Goal: Book appointment/travel/reservation

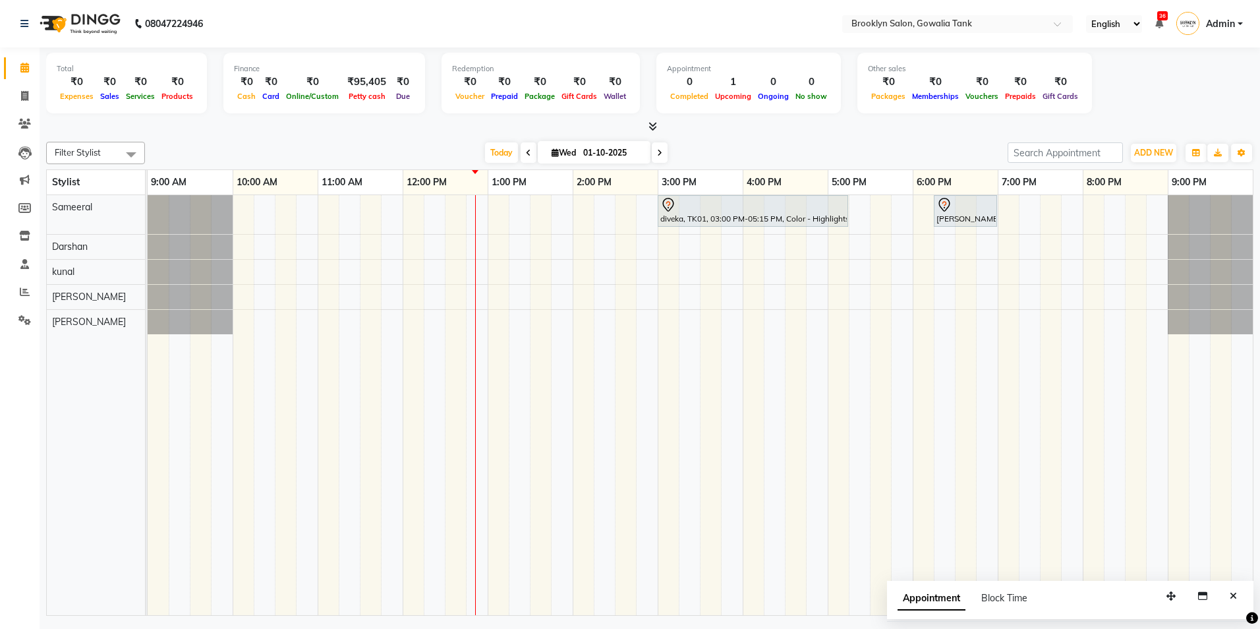
click at [633, 158] on input "01-10-2025" at bounding box center [612, 153] width 66 height 20
select select "10"
select select "2025"
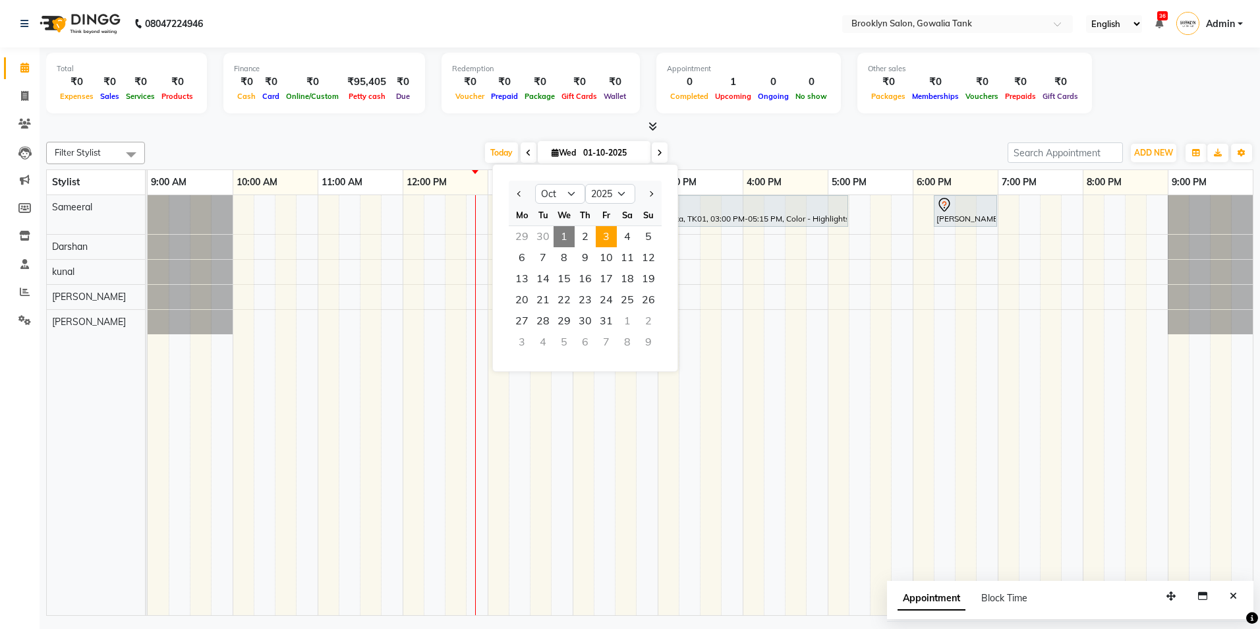
click at [612, 231] on span "3" at bounding box center [606, 236] width 21 height 21
type input "03-10-2025"
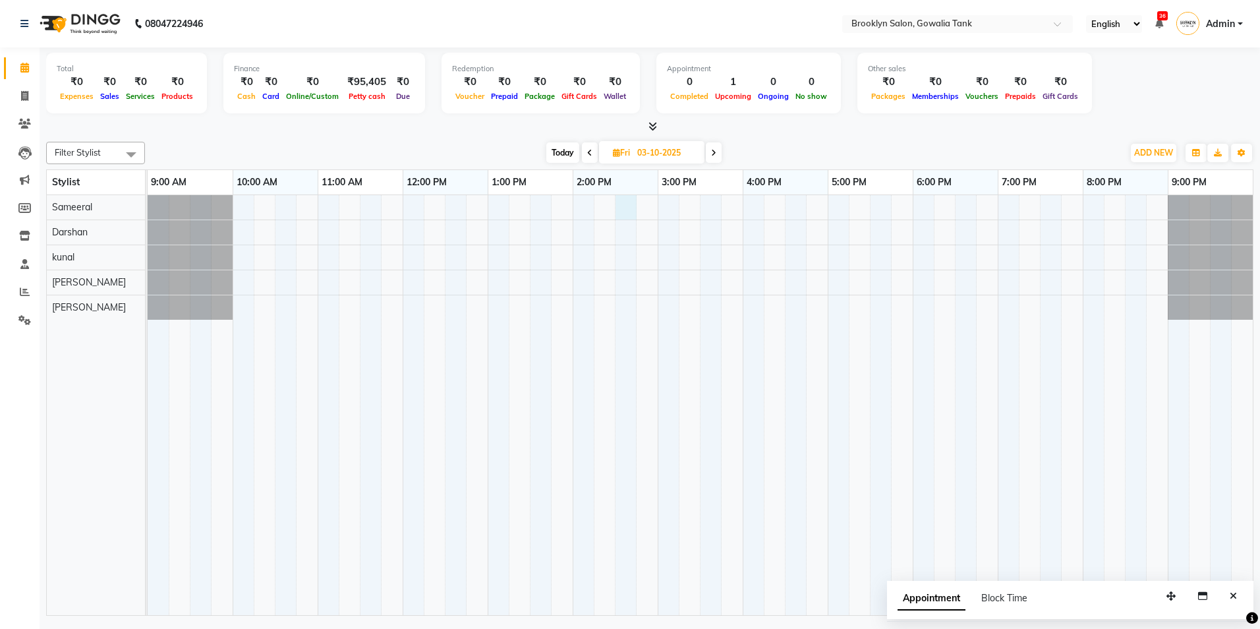
click at [625, 201] on div at bounding box center [700, 405] width 1105 height 420
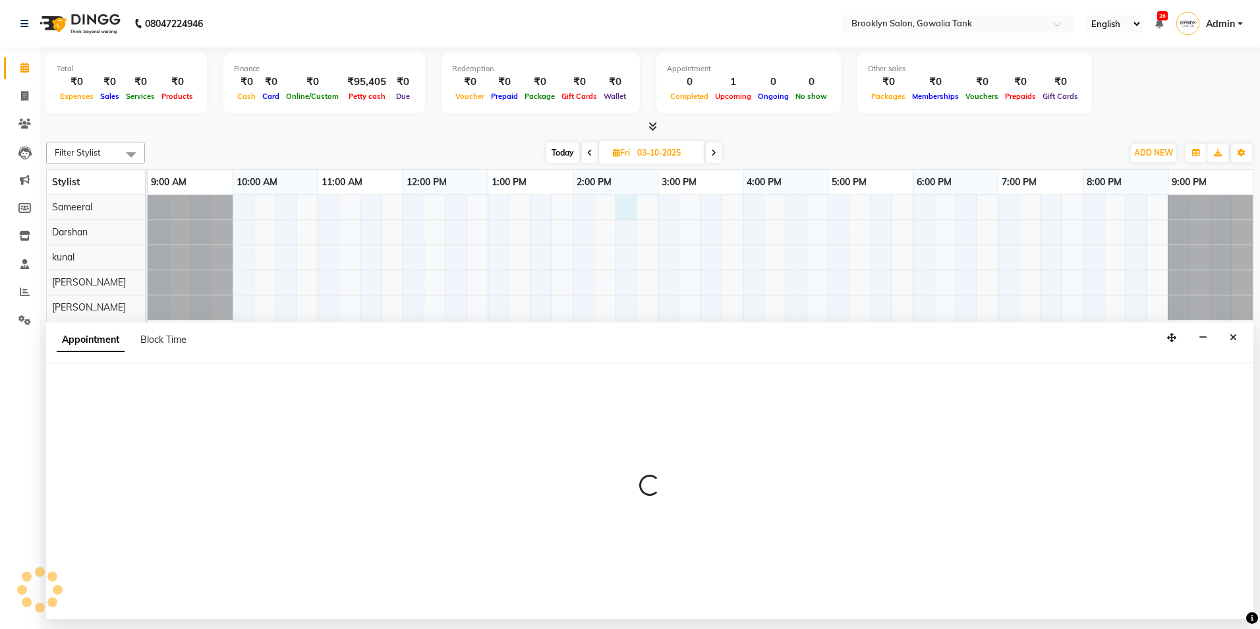
select select "3855"
select select "tentative"
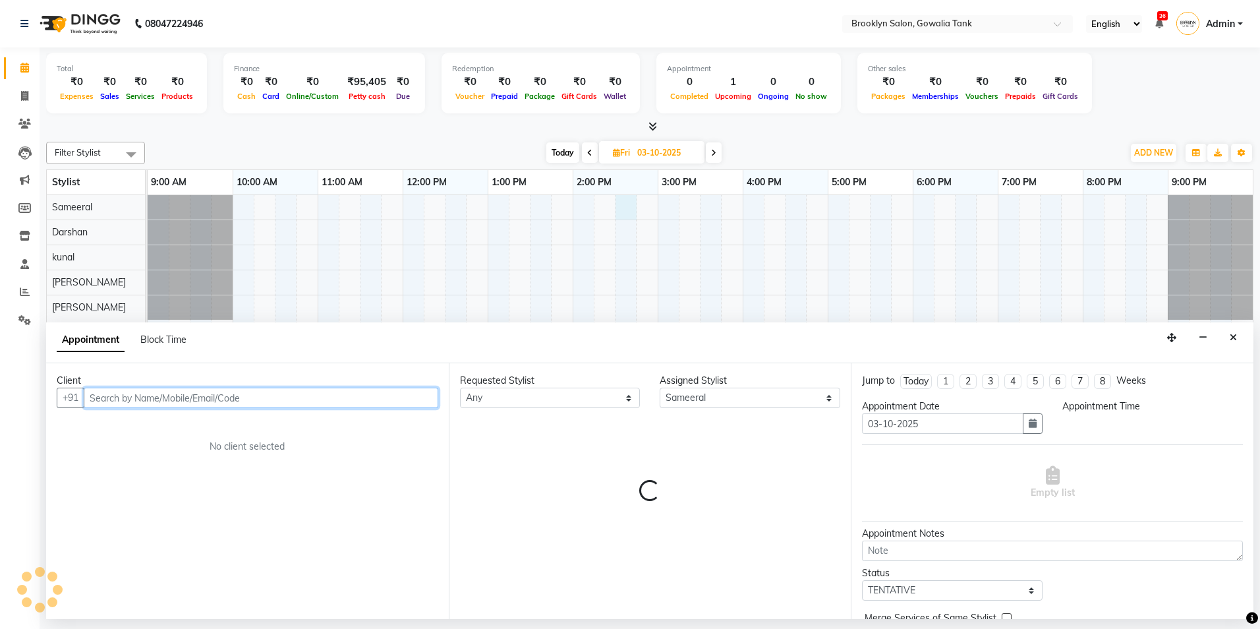
select select "870"
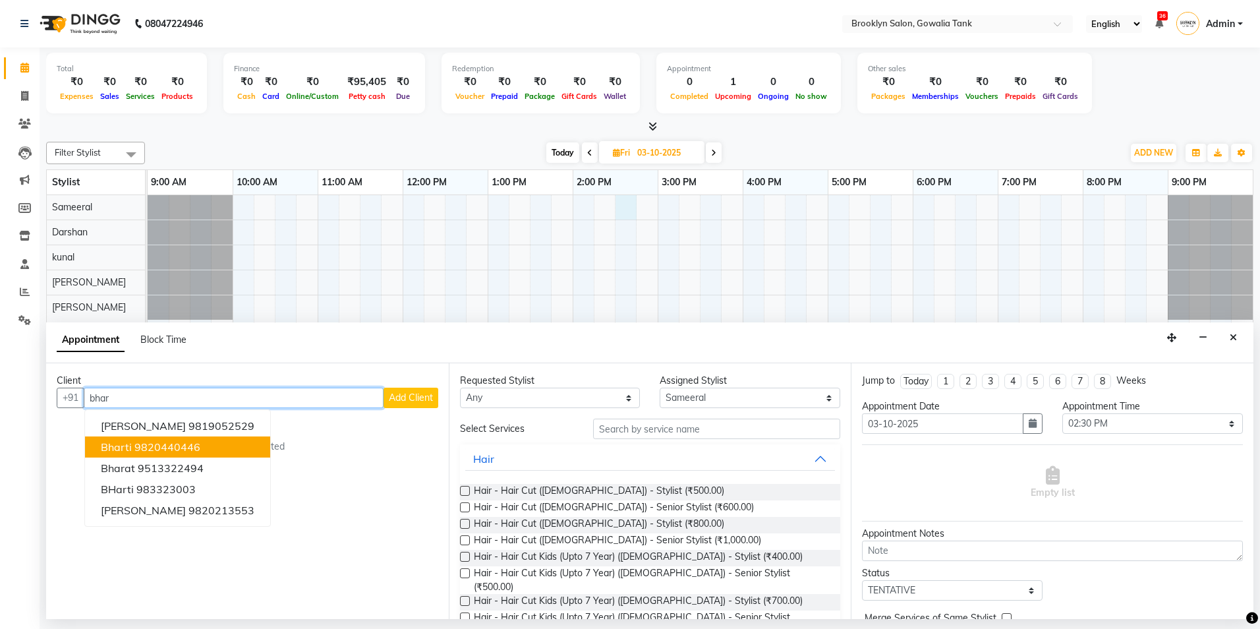
click at [172, 447] on ngb-highlight "9820440446" at bounding box center [167, 446] width 66 height 13
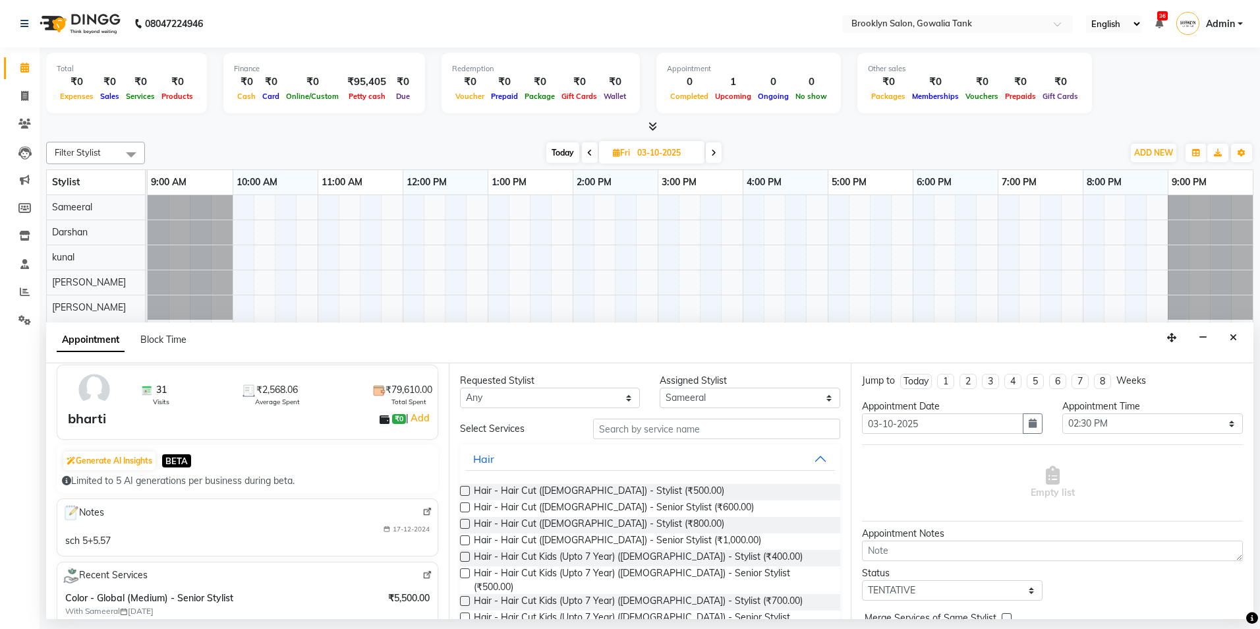
scroll to position [66, 0]
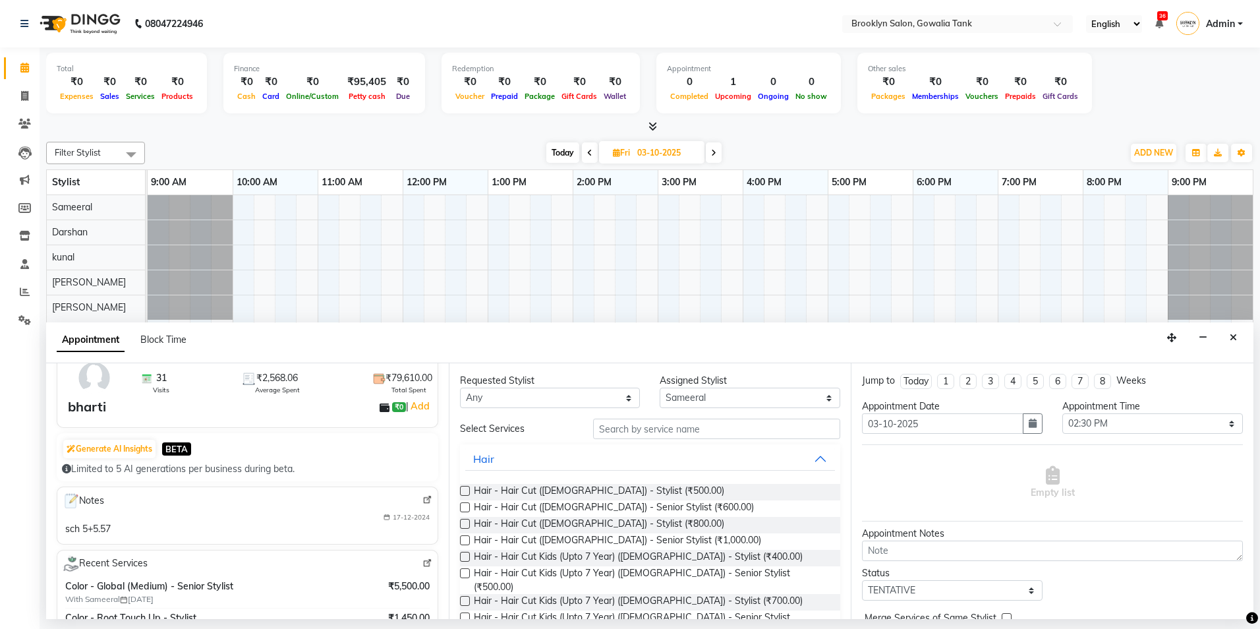
type input "9820440446"
click at [642, 425] on input "text" at bounding box center [716, 428] width 247 height 20
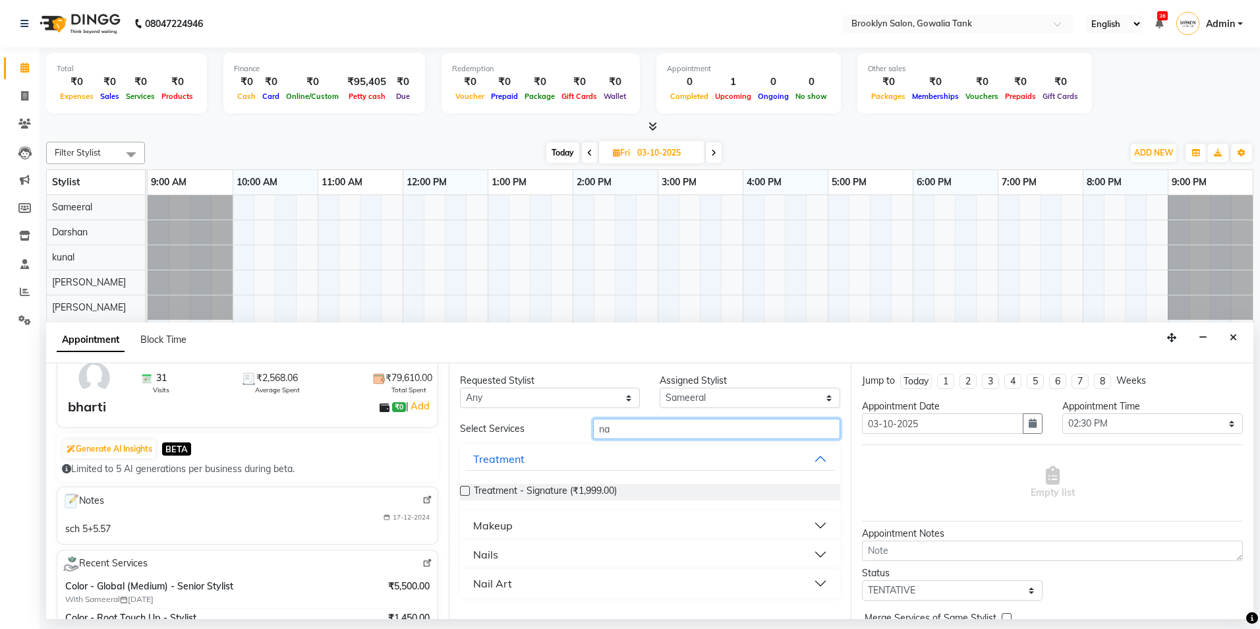
type input "n"
type input "bra"
click at [478, 513] on div "Texture" at bounding box center [650, 525] width 381 height 29
click at [489, 529] on div "Texture" at bounding box center [492, 525] width 38 height 16
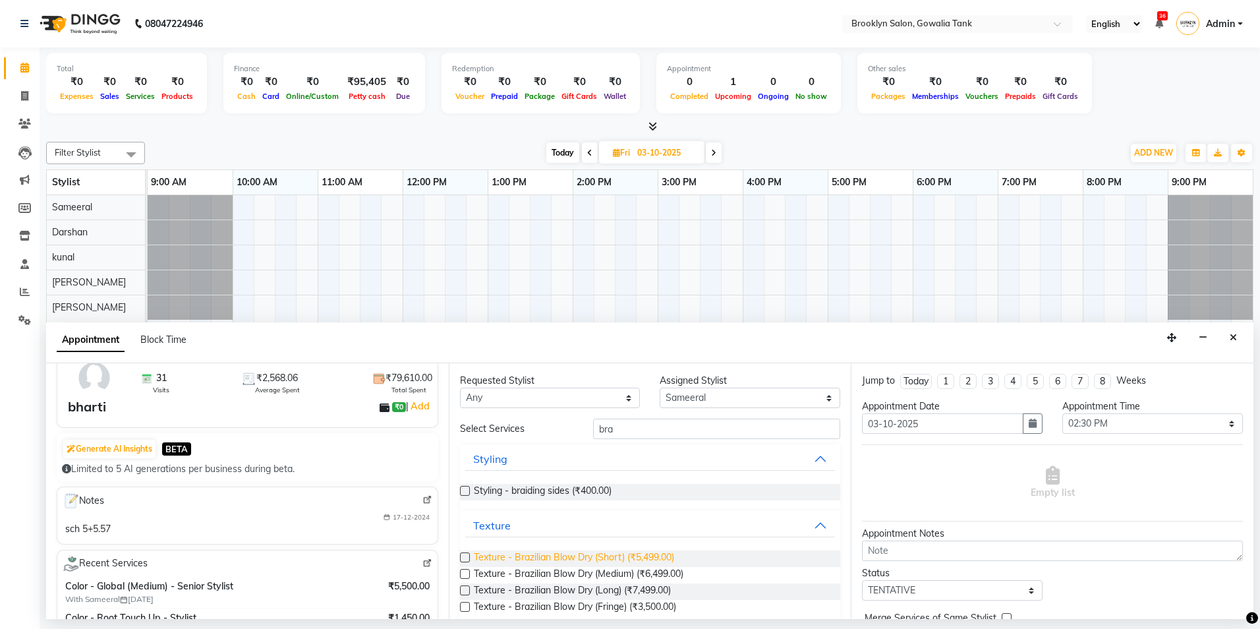
click at [513, 558] on span "Texture - Brazilian Blow Dry (Short) (₹5,499.00)" at bounding box center [574, 558] width 200 height 16
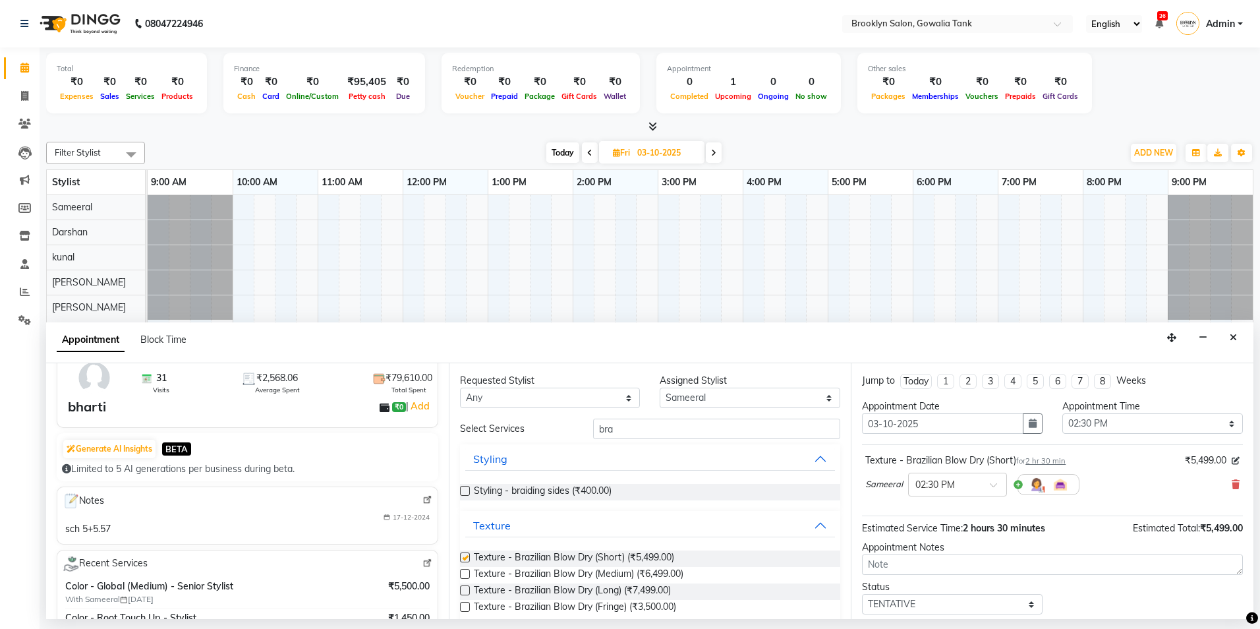
checkbox input "false"
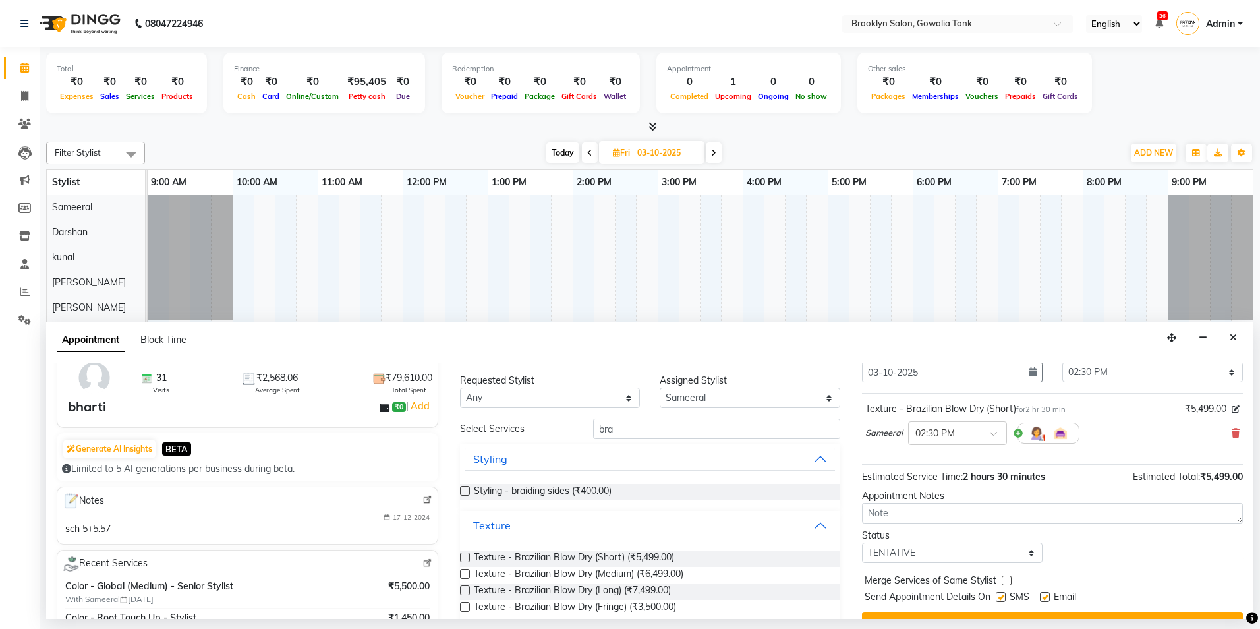
scroll to position [78, 0]
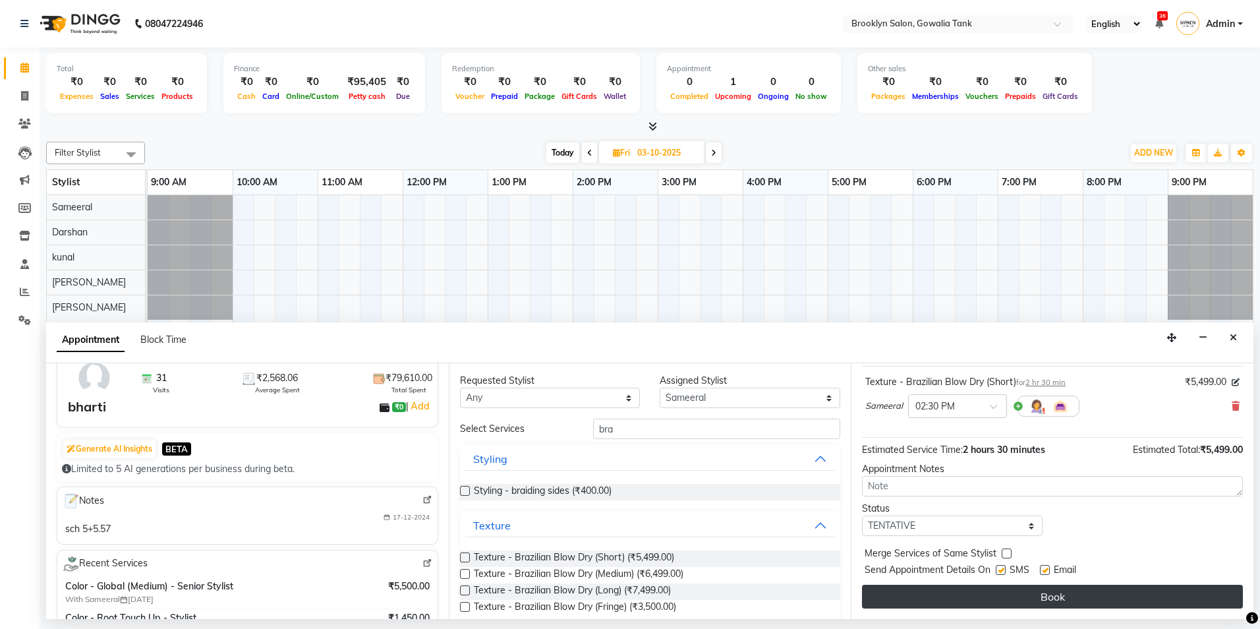
click at [978, 596] on button "Book" at bounding box center [1052, 597] width 381 height 24
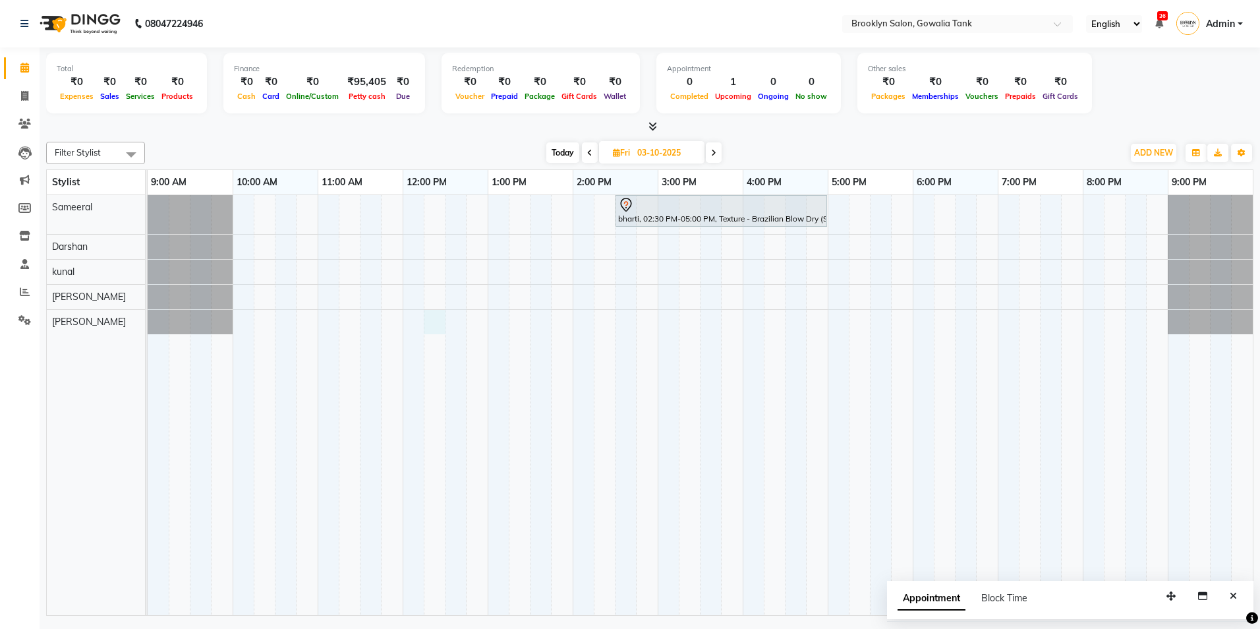
drag, startPoint x: 445, startPoint y: 310, endPoint x: 453, endPoint y: 302, distance: 11.2
click at [448, 308] on td at bounding box center [456, 405] width 21 height 420
select select "60365"
select select "tentative"
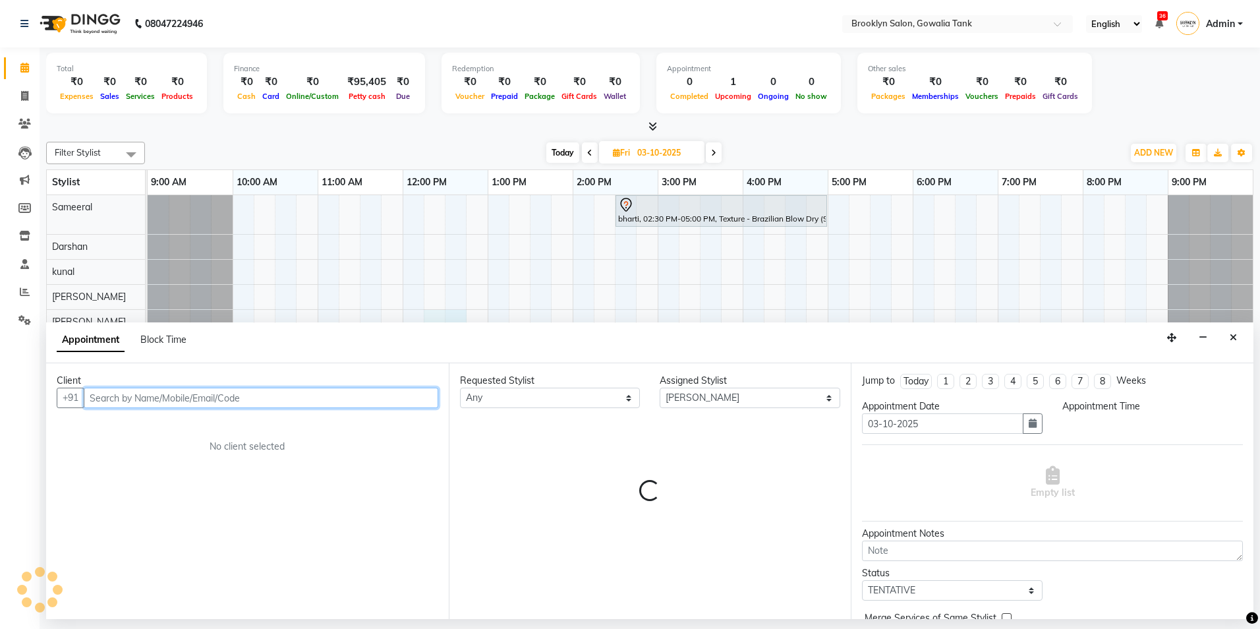
select select "735"
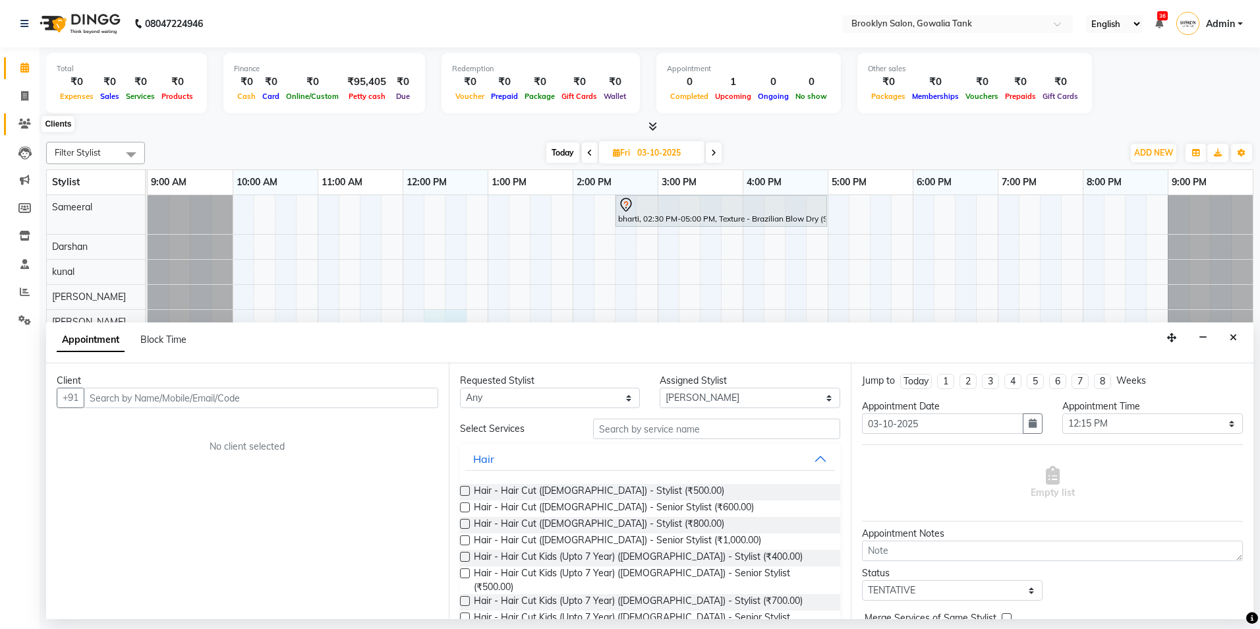
click at [21, 121] on icon at bounding box center [24, 124] width 13 height 10
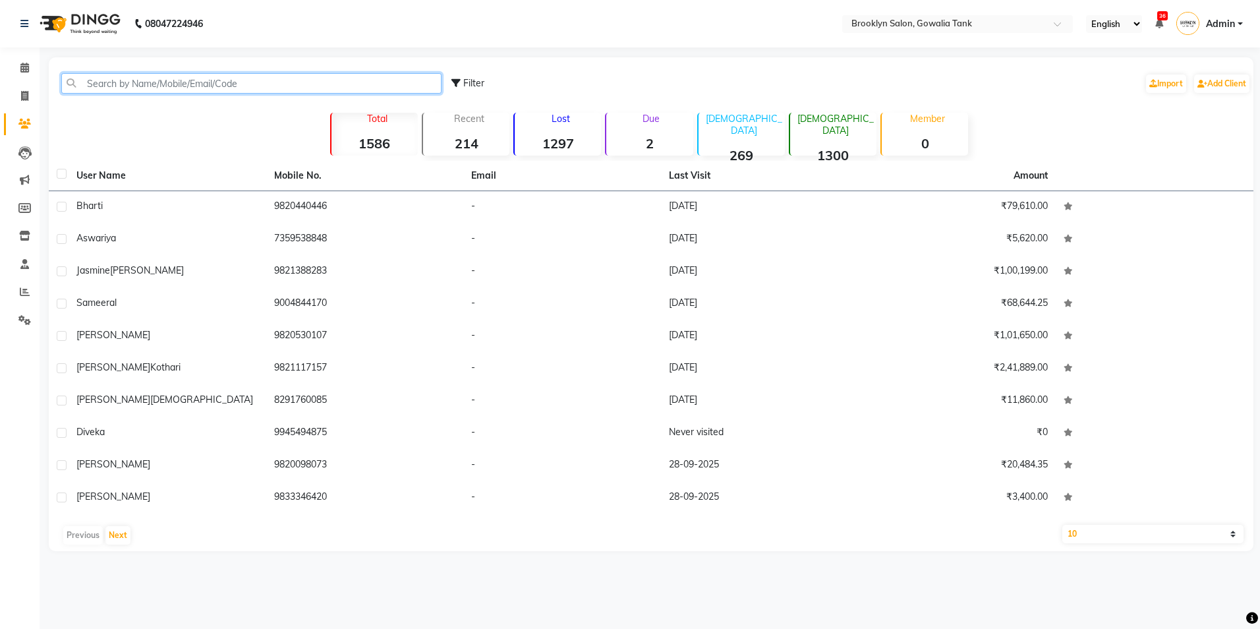
click at [303, 81] on input "text" at bounding box center [251, 83] width 380 height 20
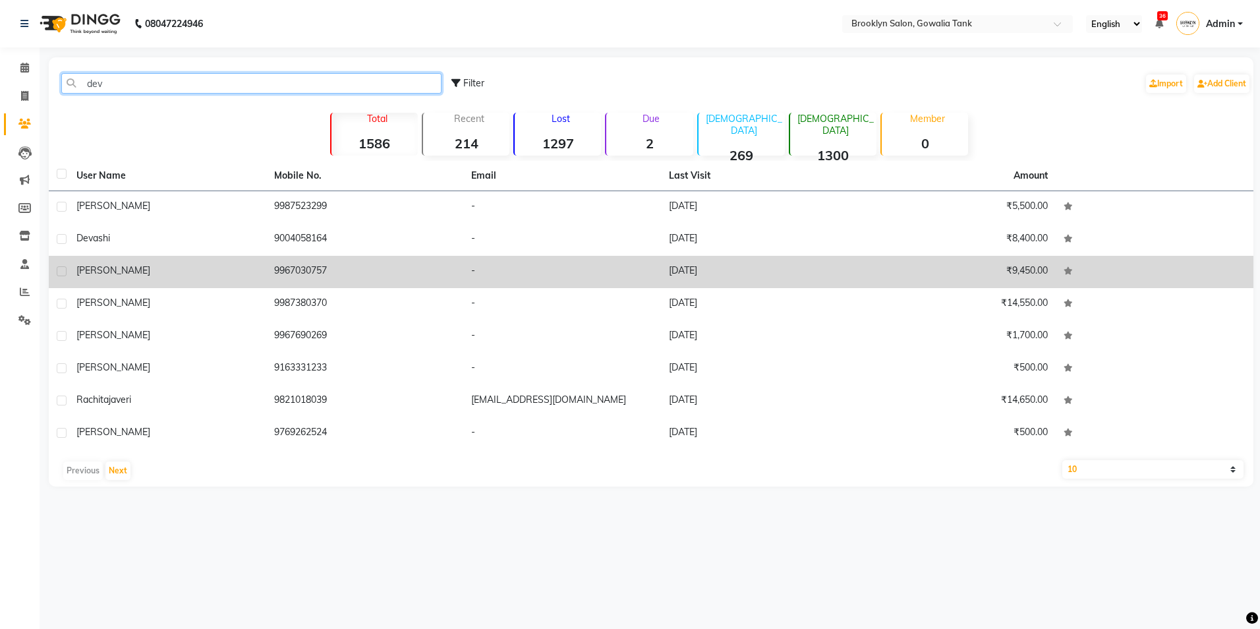
type input "dev"
click at [291, 271] on td "9967030757" at bounding box center [365, 272] width 198 height 32
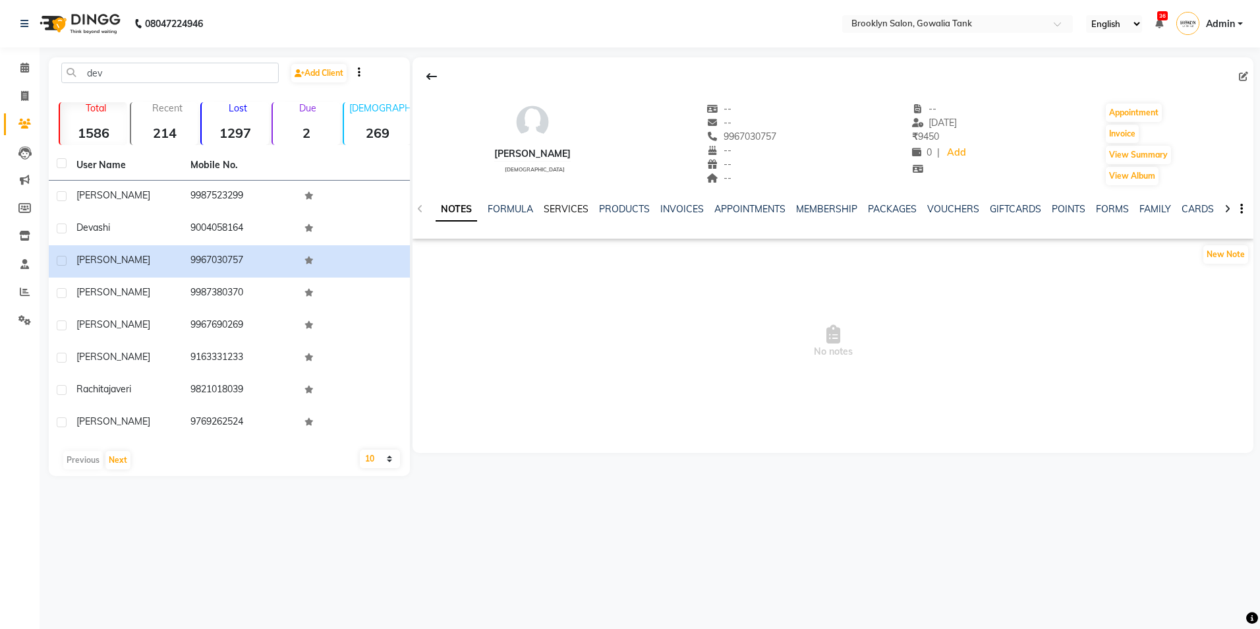
click at [579, 210] on link "SERVICES" at bounding box center [566, 209] width 45 height 12
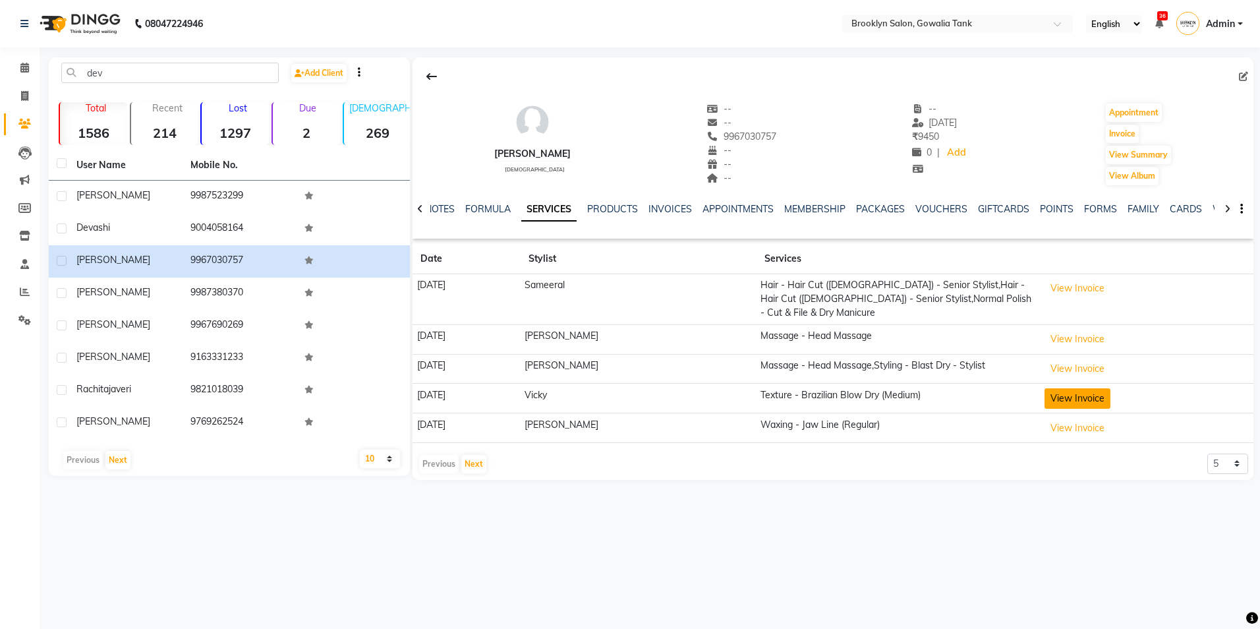
click at [1069, 390] on button "View Invoice" at bounding box center [1078, 398] width 66 height 20
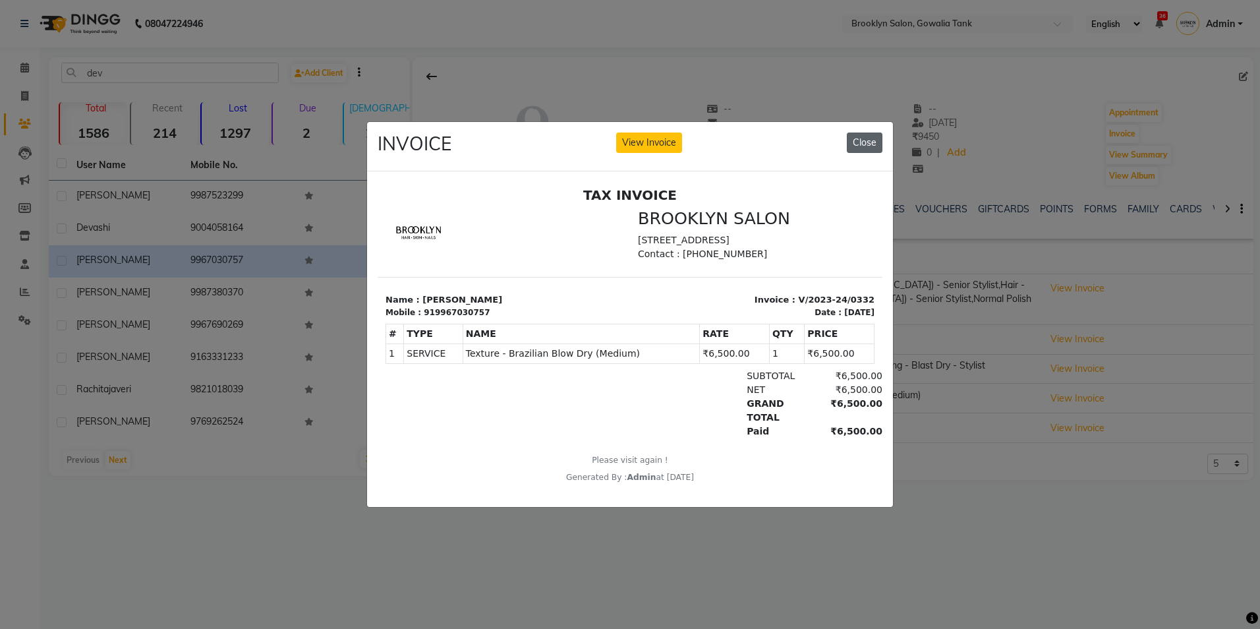
click at [852, 138] on button "Close" at bounding box center [865, 142] width 36 height 20
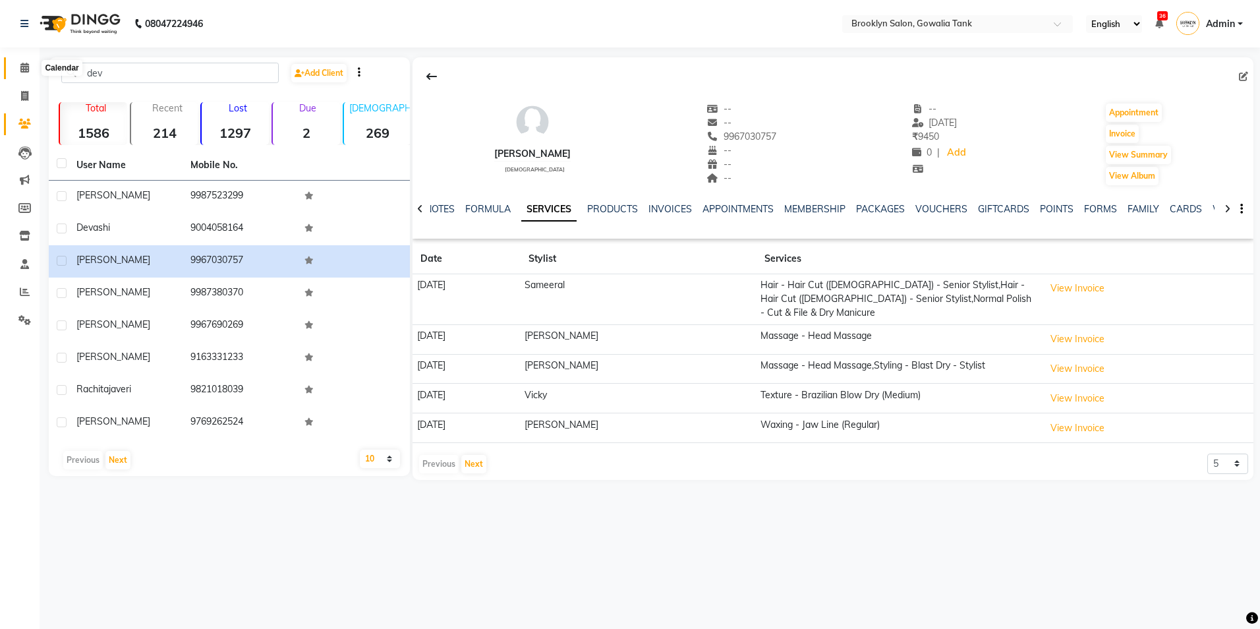
drag, startPoint x: 17, startPoint y: 63, endPoint x: 18, endPoint y: 72, distance: 9.3
click at [17, 65] on span at bounding box center [24, 68] width 23 height 15
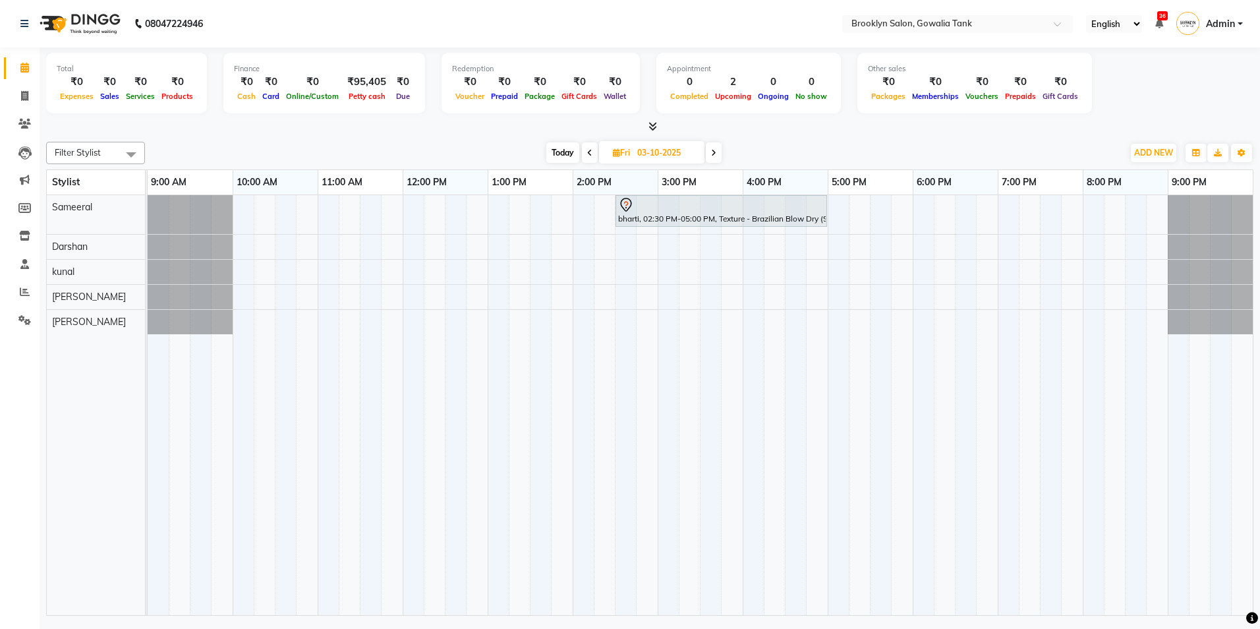
click at [558, 149] on span "Today" at bounding box center [562, 152] width 33 height 20
type input "01-10-2025"
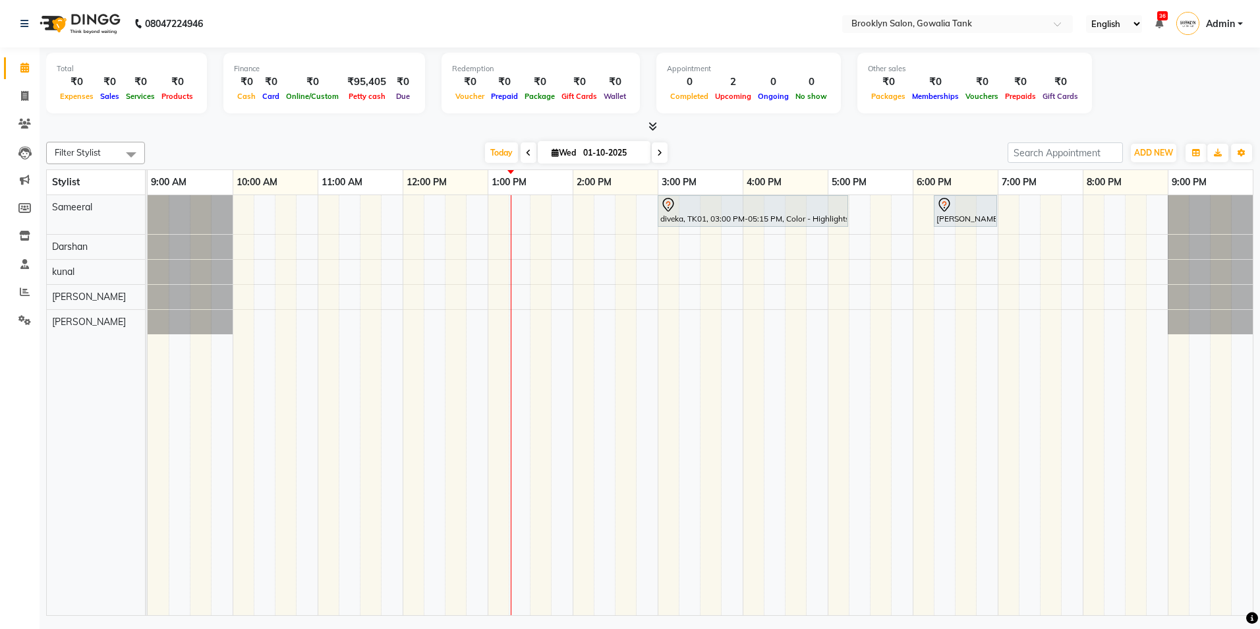
click at [581, 246] on div "diveka, TK01, 03:00 PM-05:15 PM, Color - Highlights (Short) - Senior Stylist As…" at bounding box center [700, 405] width 1105 height 420
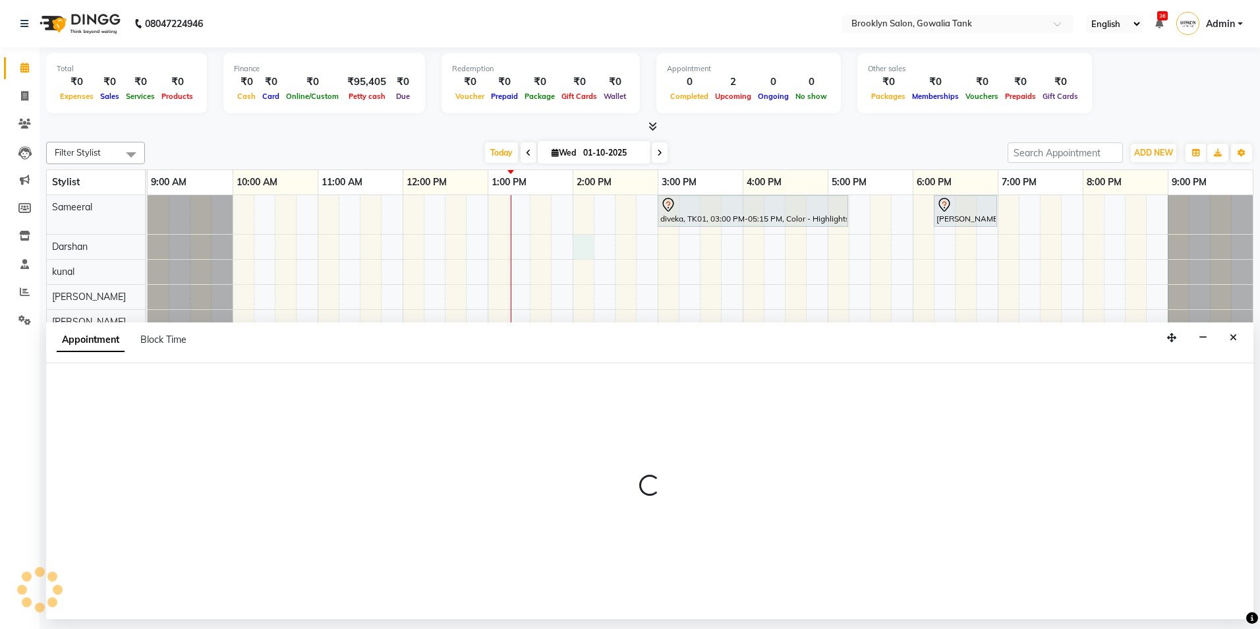
select select "3856"
select select "tentative"
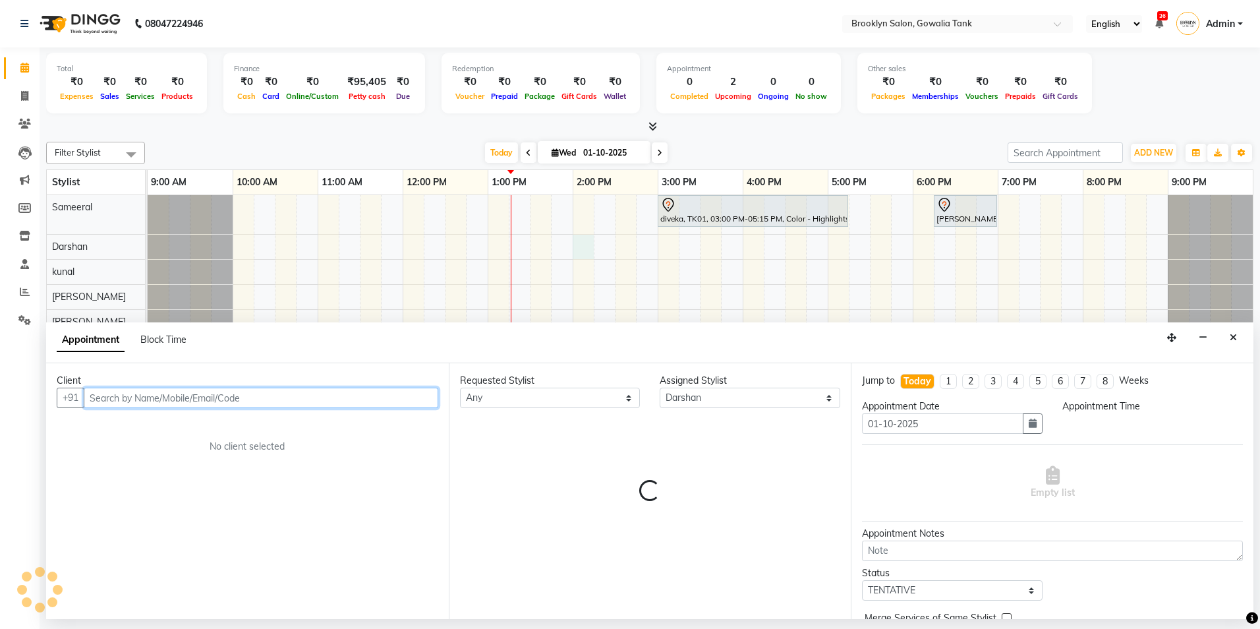
select select "840"
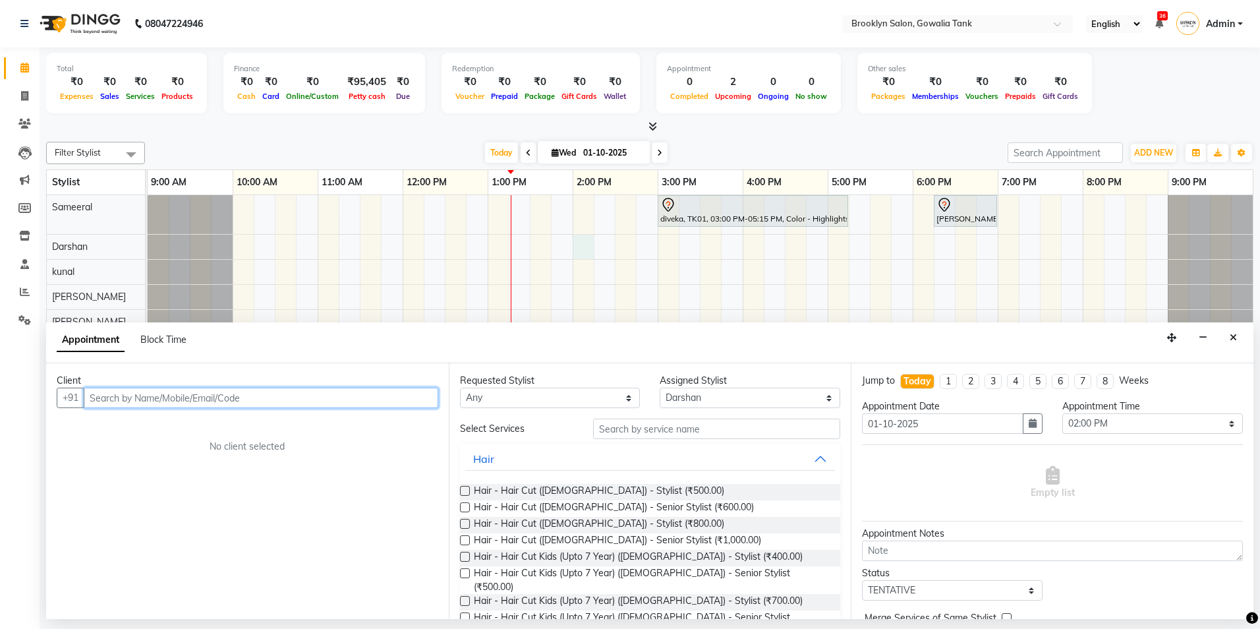
click at [217, 402] on input "text" at bounding box center [261, 398] width 355 height 20
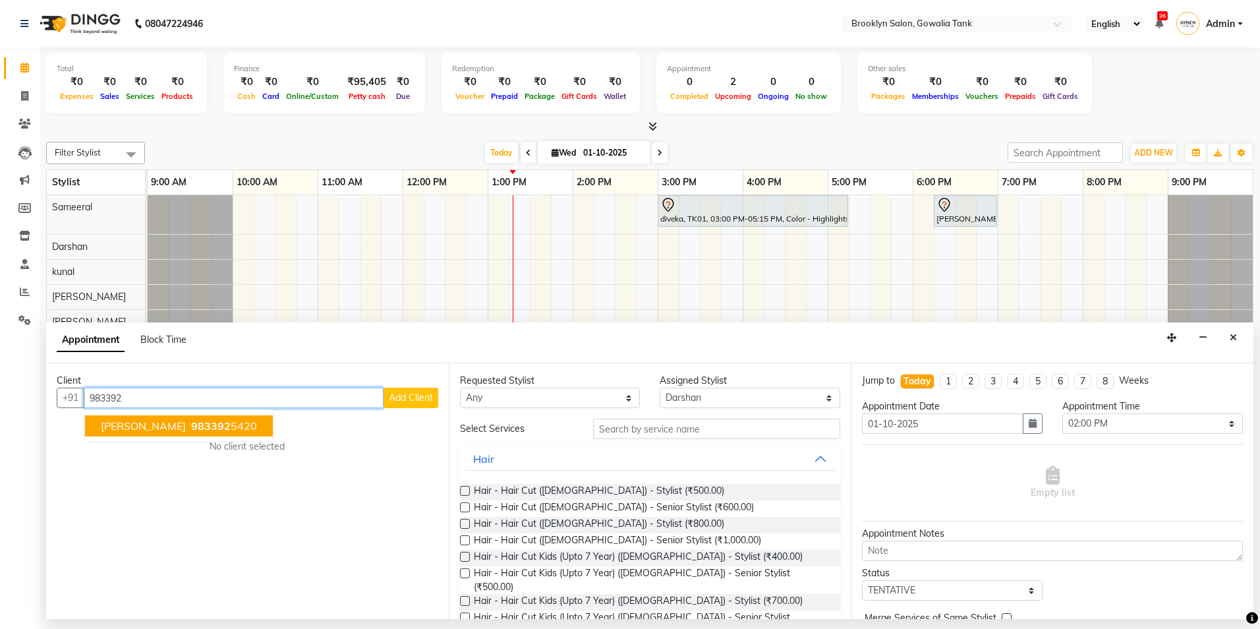
click at [191, 420] on span "983392" at bounding box center [211, 425] width 40 height 13
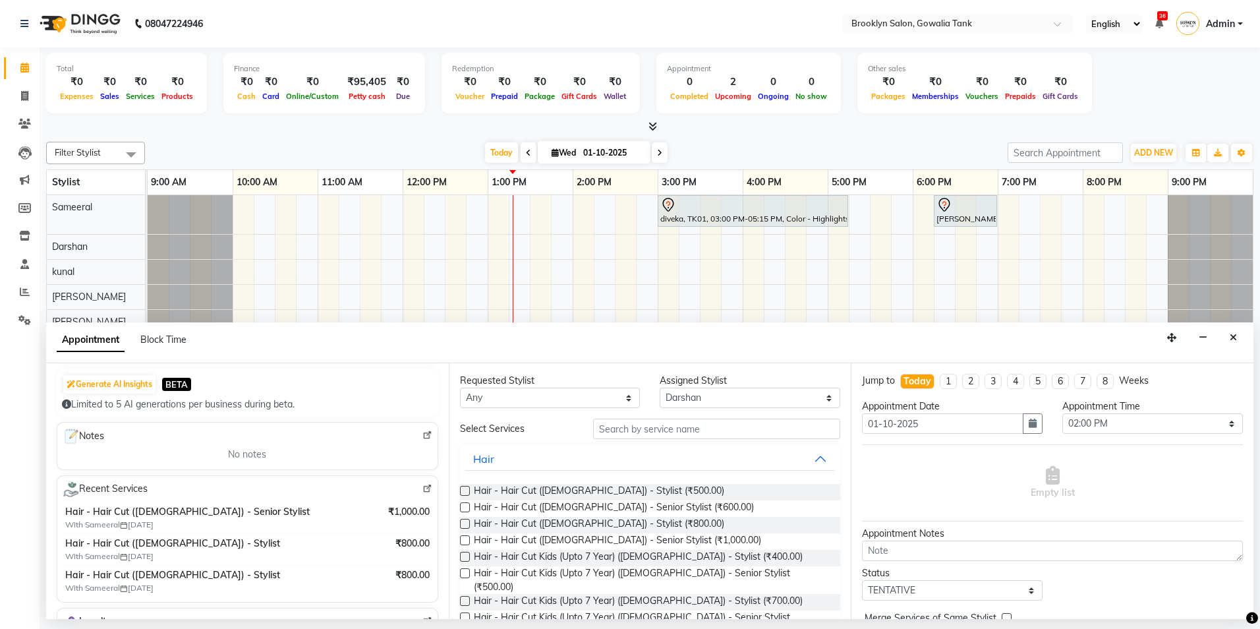
scroll to position [132, 0]
type input "9833925420"
click at [641, 430] on input "text" at bounding box center [716, 428] width 247 height 20
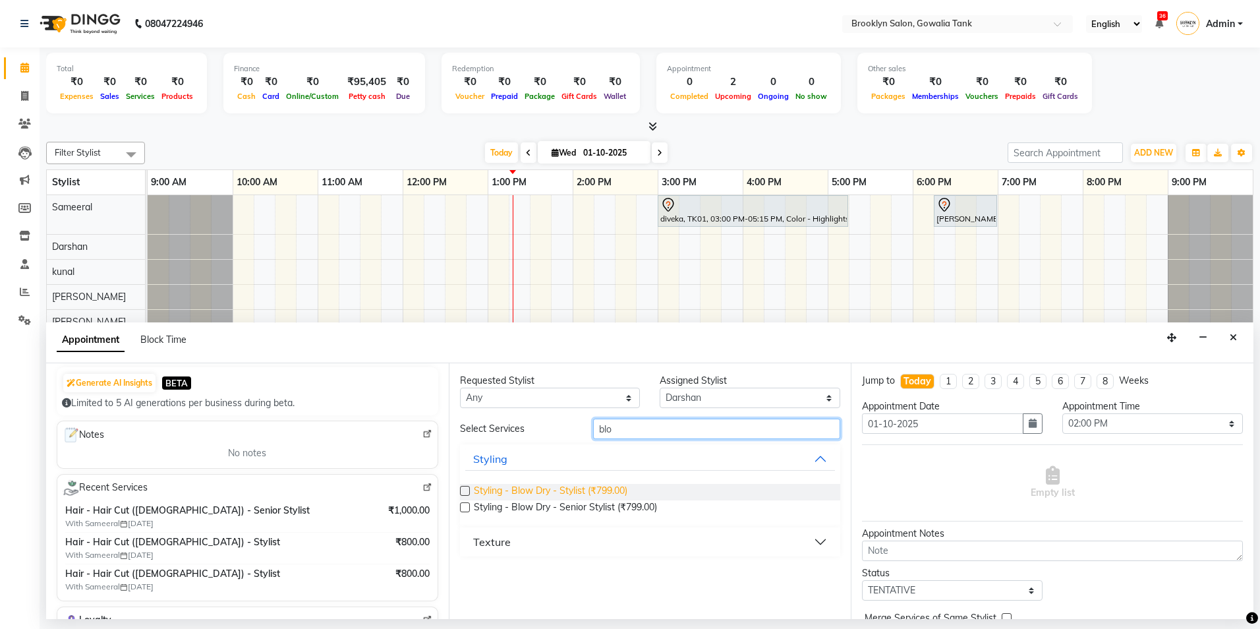
type input "blo"
click at [604, 484] on span "Styling - Blow Dry - Stylist (₹799.00)" at bounding box center [551, 492] width 154 height 16
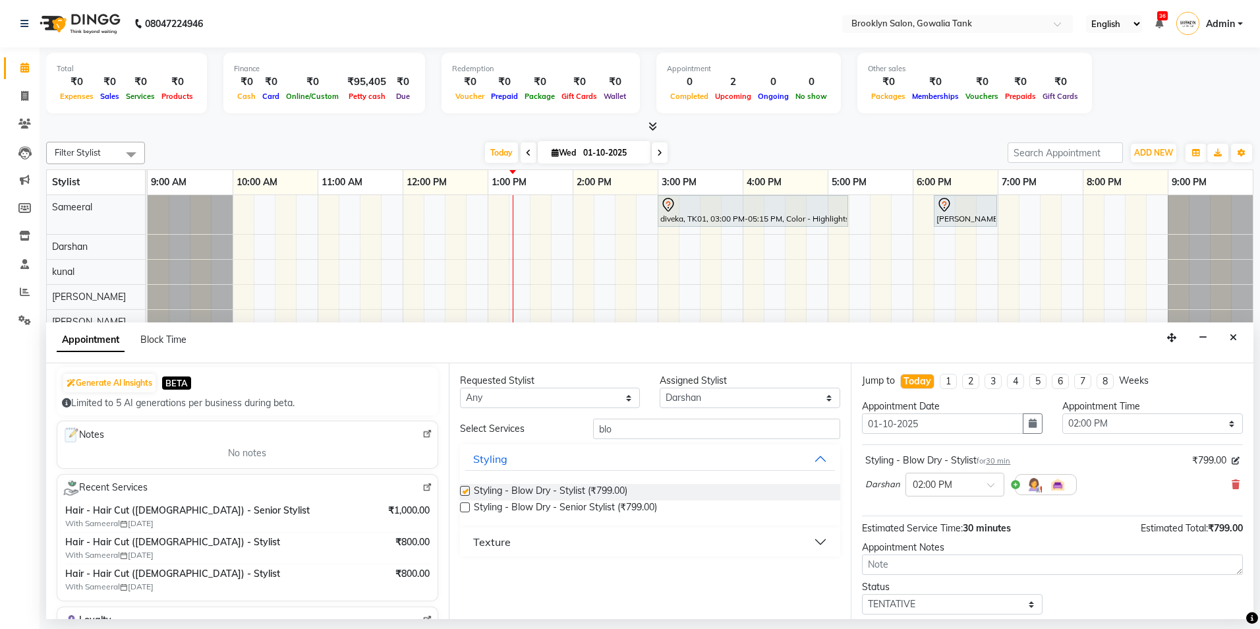
checkbox input "false"
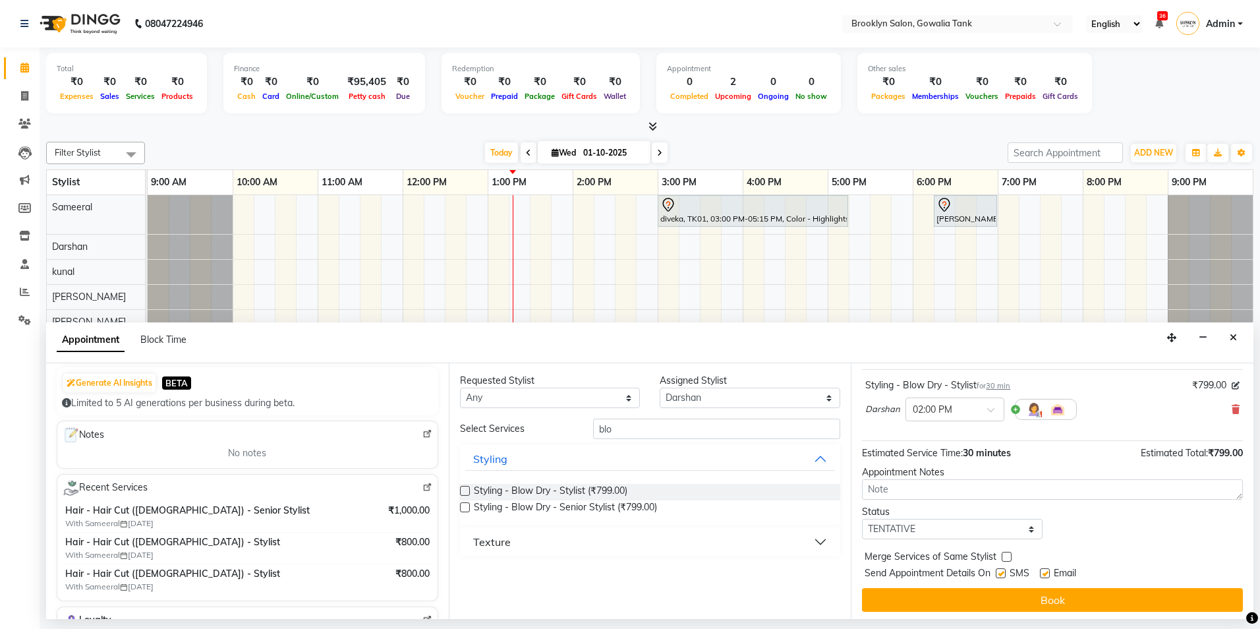
scroll to position [78, 0]
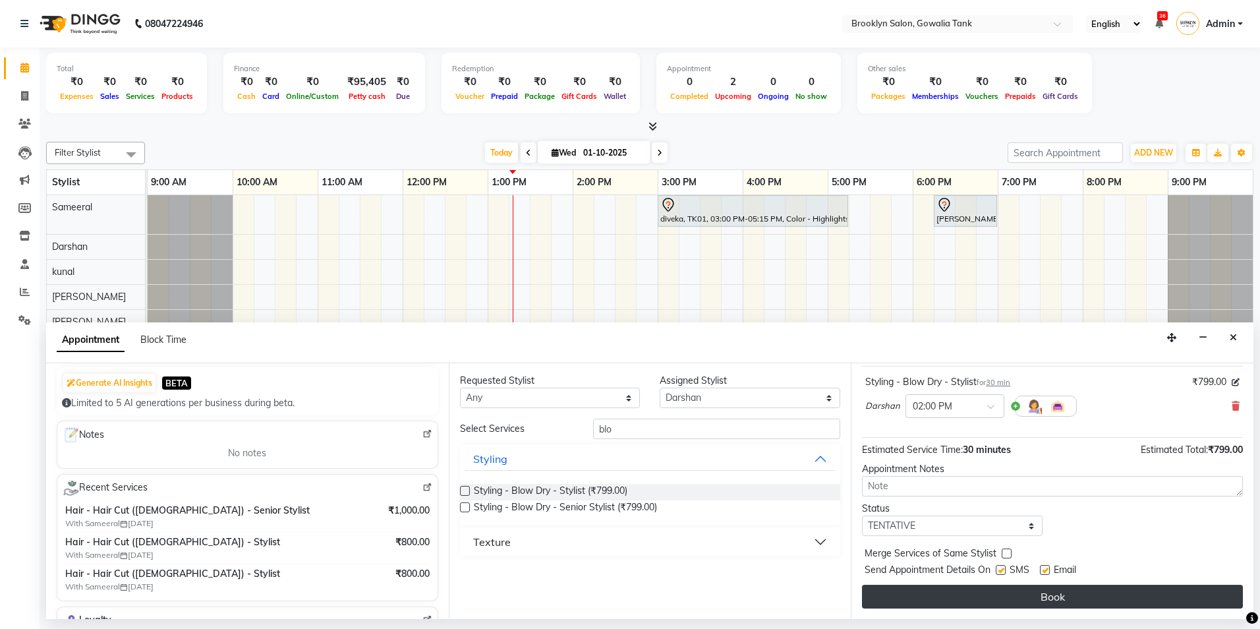
click at [985, 593] on button "Book" at bounding box center [1052, 597] width 381 height 24
